Goal: Task Accomplishment & Management: Manage account settings

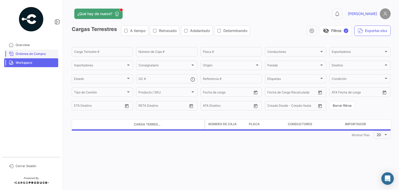
click at [29, 50] on link "Órdenes de Compra" at bounding box center [31, 53] width 54 height 9
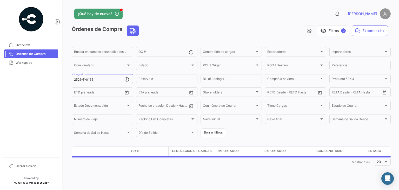
drag, startPoint x: 98, startPoint y: 77, endPoint x: 32, endPoint y: 70, distance: 65.9
click at [32, 70] on mat-sidenav-container "Overview Órdenes de Compra Workspace Cerrar Sesión ¿Qué hay de nuevo? 0 [PERSON…" at bounding box center [199, 95] width 399 height 190
click at [93, 76] on div "2526-T-0165 Carga #" at bounding box center [99, 78] width 50 height 10
drag, startPoint x: 102, startPoint y: 80, endPoint x: 52, endPoint y: 77, distance: 50.0
click at [52, 77] on mat-sidenav-container "Overview Órdenes de Compra Workspace Cerrar Sesión ¿Qué hay de nuevo? 0 [PERSON…" at bounding box center [199, 95] width 399 height 190
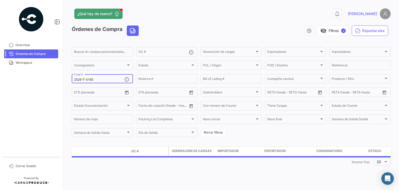
paste input "71"
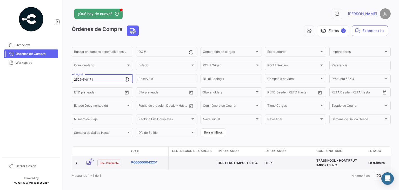
type input "2526-T-0171"
click at [139, 164] on link "PO00000042251" at bounding box center [148, 162] width 35 height 5
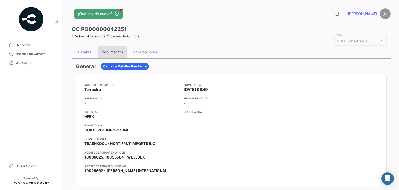
click at [115, 47] on div "Documentos" at bounding box center [112, 52] width 29 height 12
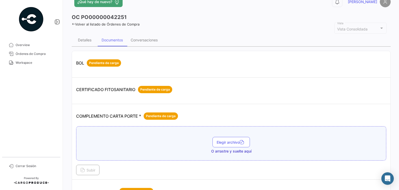
scroll to position [26, 0]
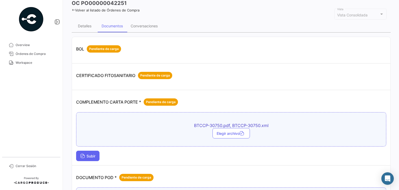
click at [89, 154] on span "Subir" at bounding box center [87, 156] width 15 height 4
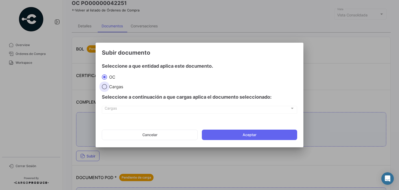
click at [112, 87] on span "Cargas" at bounding box center [115, 86] width 16 height 5
click at [107, 87] on input "Cargas" at bounding box center [104, 86] width 5 height 5
radio input "true"
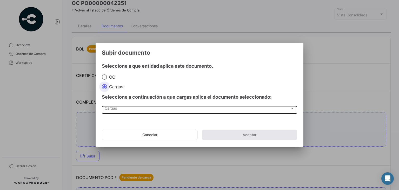
click at [113, 111] on div "Cargas Cargas" at bounding box center [200, 109] width 190 height 9
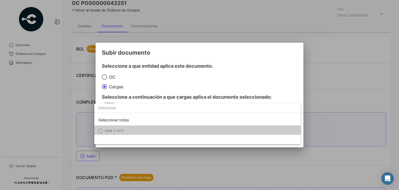
click at [117, 131] on span "2526-T-0171" at bounding box center [114, 131] width 19 height 4
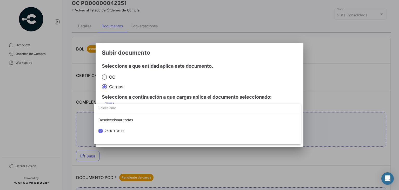
click at [142, 98] on div at bounding box center [199, 95] width 399 height 190
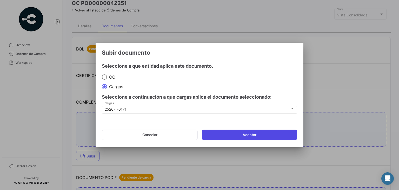
click at [212, 136] on button "Aceptar" at bounding box center [249, 134] width 95 height 10
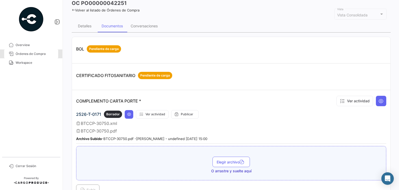
drag, startPoint x: 38, startPoint y: 50, endPoint x: 70, endPoint y: 95, distance: 55.4
click at [37, 50] on link "Órdenes de Compra" at bounding box center [31, 53] width 54 height 9
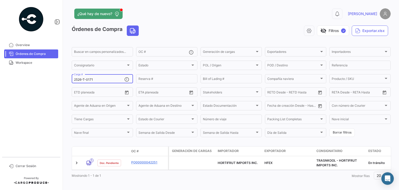
drag, startPoint x: 97, startPoint y: 79, endPoint x: 26, endPoint y: 75, distance: 71.1
click at [26, 75] on mat-sidenav-container "Overview Órdenes de Compra Workspace Cerrar Sesión ¿Qué hay de nuevo? 0 [PERSON…" at bounding box center [199, 95] width 399 height 190
paste input "248"
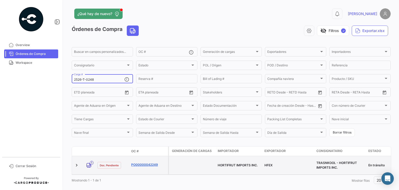
type input "2526-T-0248"
click at [148, 163] on link "PO00000042249" at bounding box center [148, 164] width 35 height 5
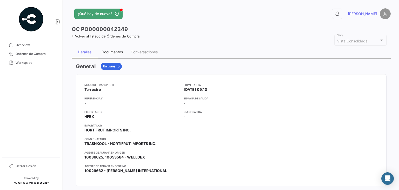
click at [110, 51] on div "Documentos" at bounding box center [112, 52] width 21 height 4
